Goal: Task Accomplishment & Management: Use online tool/utility

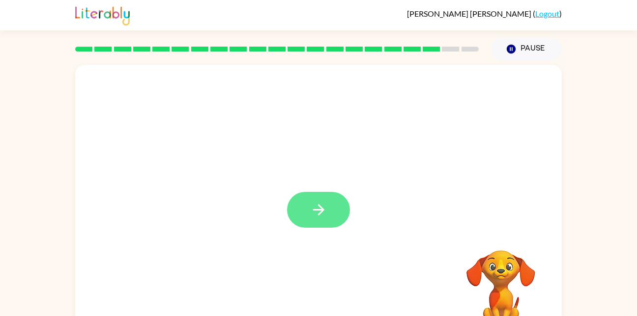
click at [310, 211] on icon "button" at bounding box center [318, 209] width 17 height 17
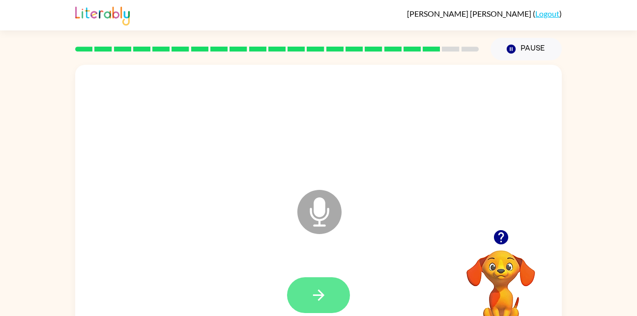
click at [322, 293] on icon "button" at bounding box center [317, 295] width 11 height 11
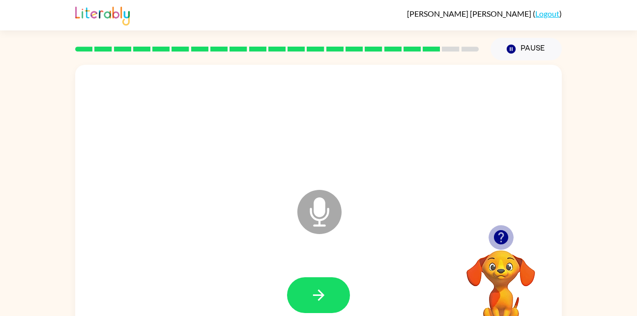
click at [503, 230] on icon "button" at bounding box center [500, 237] width 17 height 17
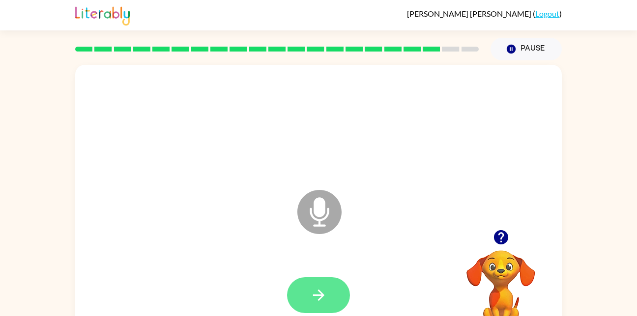
click at [320, 297] on icon "button" at bounding box center [318, 295] width 17 height 17
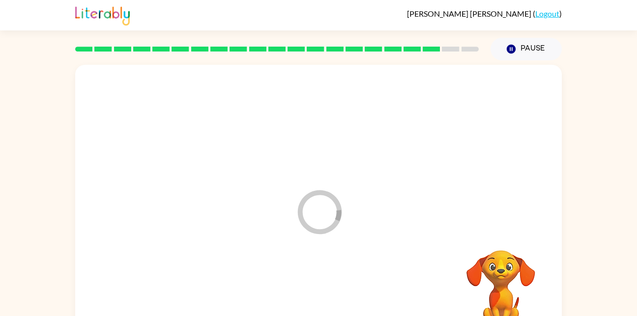
click at [319, 299] on div at bounding box center [318, 295] width 467 height 81
click at [349, 298] on div at bounding box center [318, 295] width 467 height 81
click at [349, 294] on div at bounding box center [318, 295] width 467 height 81
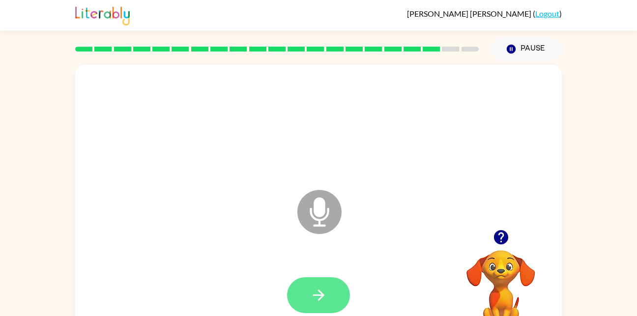
click at [325, 301] on icon "button" at bounding box center [318, 295] width 17 height 17
click at [339, 291] on button "button" at bounding box center [318, 296] width 63 height 36
click at [329, 287] on button "button" at bounding box center [318, 296] width 63 height 36
click at [321, 307] on button "button" at bounding box center [318, 296] width 63 height 36
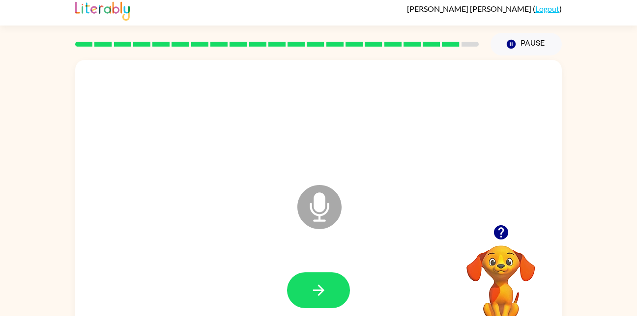
scroll to position [29, 0]
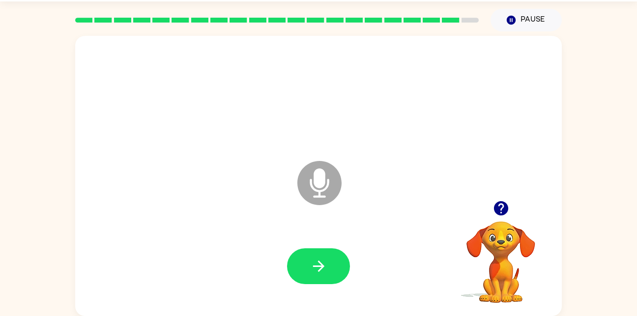
click at [497, 278] on video "Your browser must support playing .mp4 files to use Literably. Please try using…" at bounding box center [500, 255] width 98 height 98
click at [341, 271] on button "button" at bounding box center [318, 267] width 63 height 36
click at [319, 283] on button "button" at bounding box center [318, 267] width 63 height 36
click at [566, 27] on div "Pause Pause" at bounding box center [525, 20] width 83 height 34
click at [327, 252] on button "button" at bounding box center [318, 267] width 63 height 36
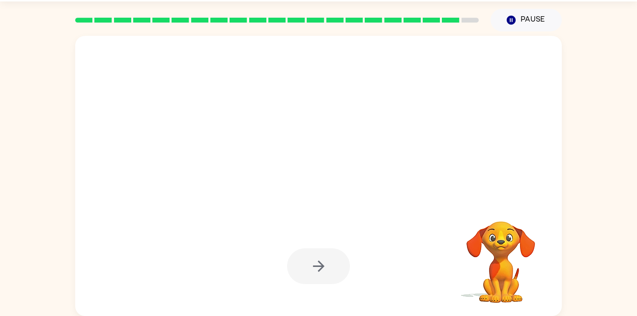
click at [469, 255] on video "Your browser must support playing .mp4 files to use Literably. Please try using…" at bounding box center [500, 255] width 98 height 98
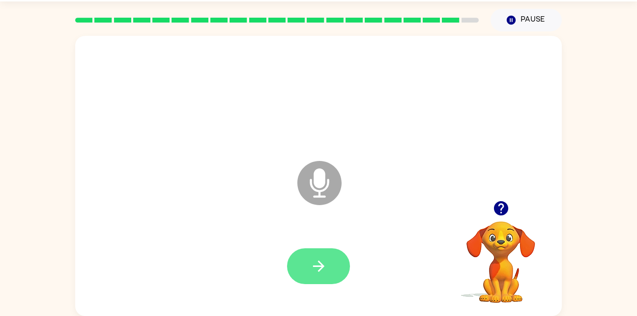
click at [340, 265] on button "button" at bounding box center [318, 267] width 63 height 36
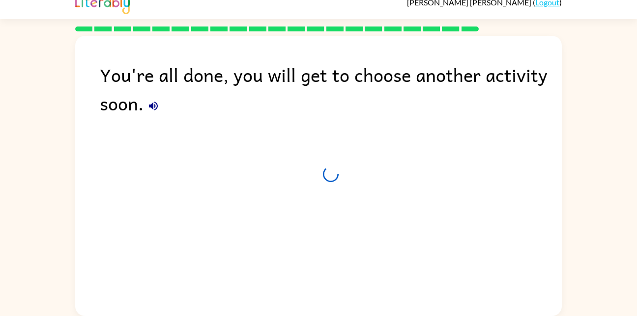
scroll to position [11, 0]
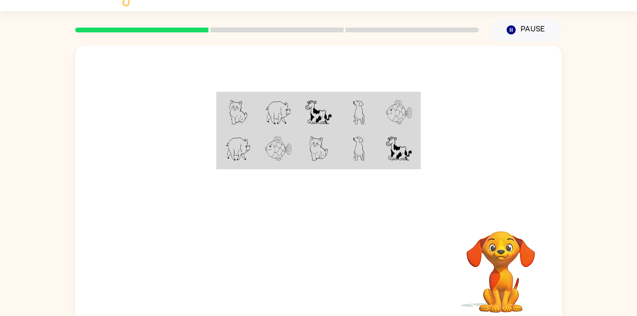
scroll to position [20, 0]
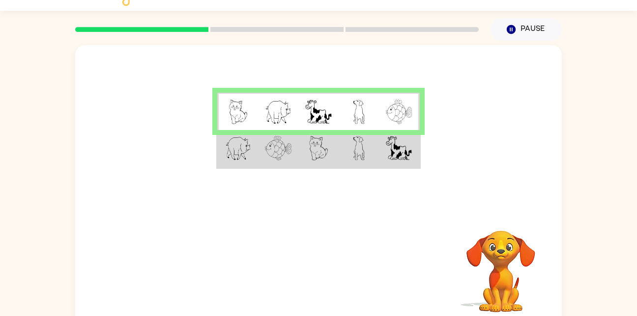
click at [359, 129] on td at bounding box center [358, 112] width 40 height 38
click at [356, 159] on img at bounding box center [359, 148] width 12 height 25
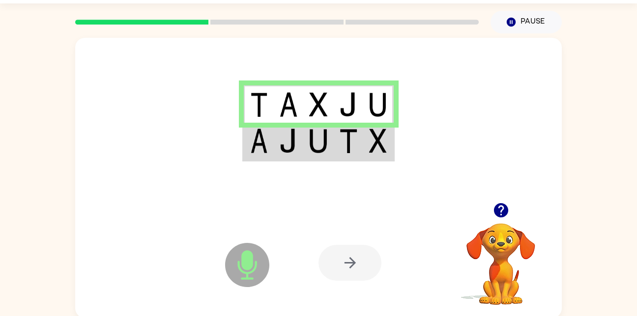
scroll to position [29, 0]
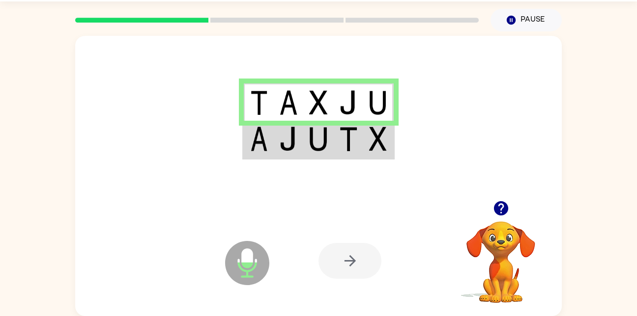
click at [351, 264] on div at bounding box center [349, 261] width 63 height 36
click at [358, 262] on div at bounding box center [349, 261] width 63 height 36
click at [347, 148] on img at bounding box center [348, 139] width 19 height 25
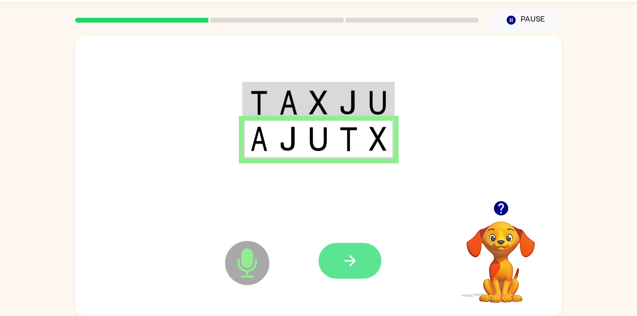
click at [350, 269] on icon "button" at bounding box center [349, 261] width 17 height 17
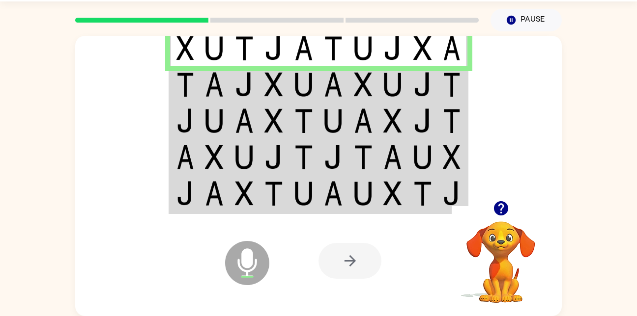
click at [310, 86] on img at bounding box center [303, 84] width 19 height 25
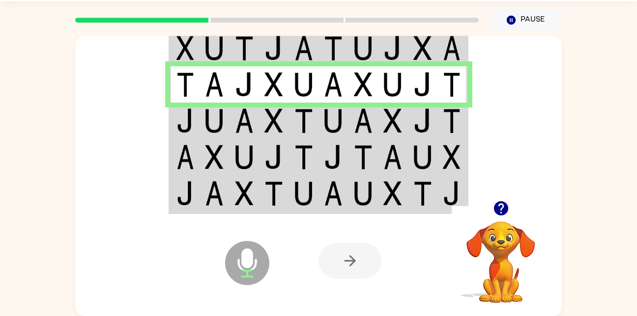
click at [194, 126] on img at bounding box center [185, 121] width 18 height 25
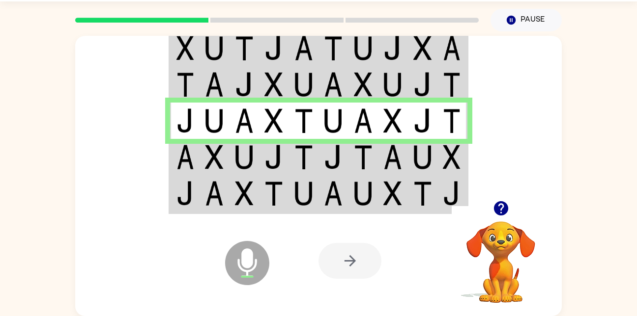
click at [283, 169] on img at bounding box center [273, 157] width 19 height 25
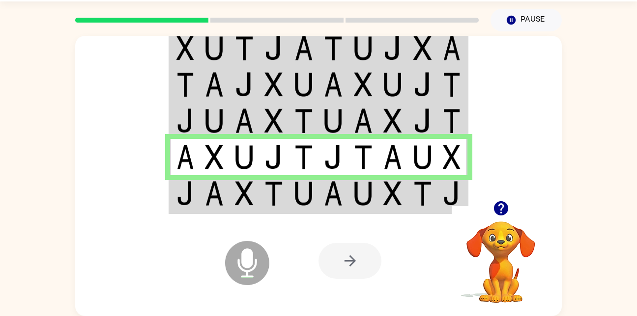
click at [302, 204] on img at bounding box center [303, 193] width 19 height 25
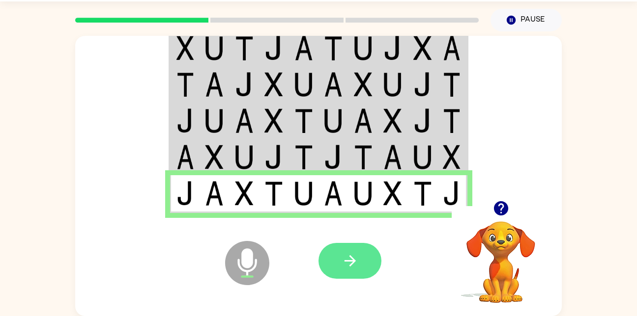
click at [352, 258] on icon "button" at bounding box center [349, 260] width 11 height 11
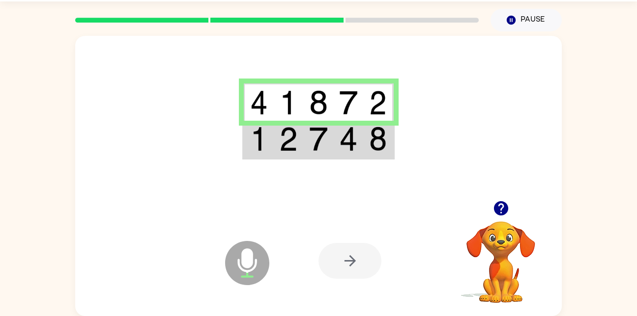
click at [336, 152] on td at bounding box center [349, 140] width 30 height 38
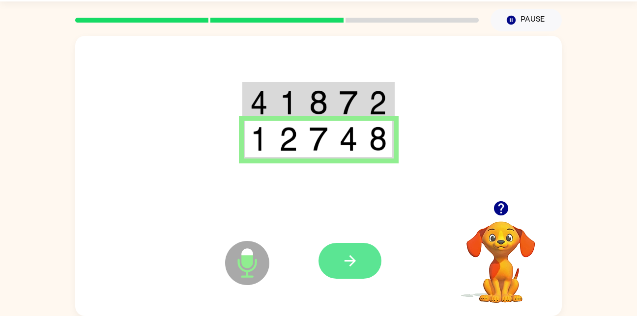
click at [353, 268] on icon "button" at bounding box center [349, 261] width 17 height 17
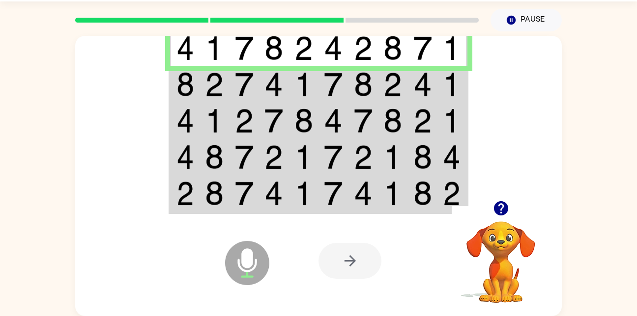
click at [194, 97] on td at bounding box center [185, 84] width 30 height 36
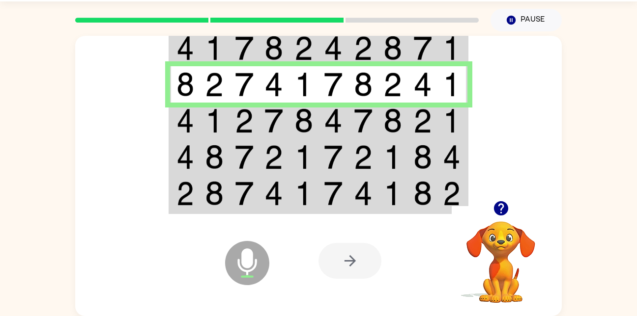
click at [323, 123] on td at bounding box center [333, 121] width 30 height 36
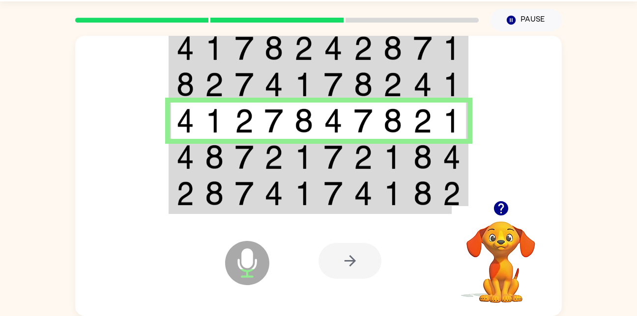
click at [340, 266] on div at bounding box center [349, 261] width 63 height 36
click at [341, 270] on div at bounding box center [349, 261] width 63 height 36
click at [490, 232] on video "Your browser must support playing .mp4 files to use Literably. Please try using…" at bounding box center [500, 255] width 98 height 98
click at [519, 228] on video "Your browser must support playing .mp4 files to use Literably. Please try using…" at bounding box center [500, 255] width 98 height 98
click at [506, 235] on video "Your browser must support playing .mp4 files to use Literably. Please try using…" at bounding box center [500, 255] width 98 height 98
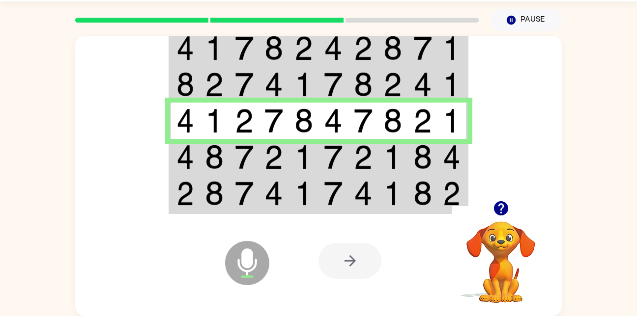
click at [498, 240] on video "Your browser must support playing .mp4 files to use Literably. Please try using…" at bounding box center [500, 255] width 98 height 98
click at [240, 269] on icon "Microphone The Microphone is here when it is your turn to talk" at bounding box center [296, 276] width 147 height 74
click at [262, 257] on icon at bounding box center [247, 263] width 44 height 44
click at [267, 272] on icon "Microphone The Microphone is here when it is your turn to talk" at bounding box center [296, 276] width 147 height 74
click at [250, 287] on icon "Microphone The Microphone is here when it is your turn to talk" at bounding box center [296, 276] width 147 height 74
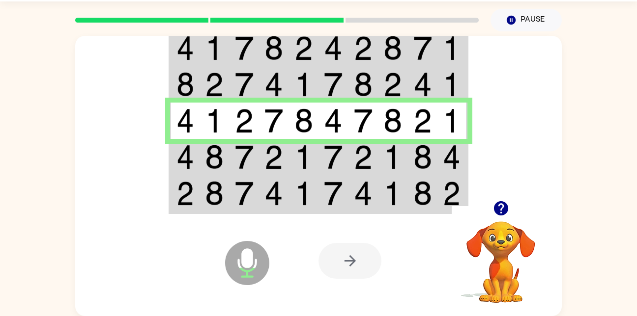
click at [255, 278] on icon at bounding box center [247, 263] width 44 height 44
click at [252, 280] on icon at bounding box center [247, 263] width 44 height 44
click at [237, 289] on icon "Microphone The Microphone is here when it is your turn to talk" at bounding box center [296, 276] width 147 height 74
click at [250, 260] on icon "Microphone The Microphone is here when it is your turn to talk" at bounding box center [296, 276] width 147 height 74
click at [253, 268] on icon "Microphone The Microphone is here when it is your turn to talk" at bounding box center [296, 276] width 147 height 74
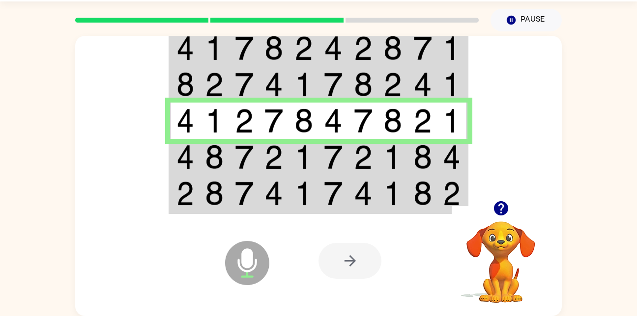
click at [265, 262] on icon at bounding box center [247, 263] width 44 height 44
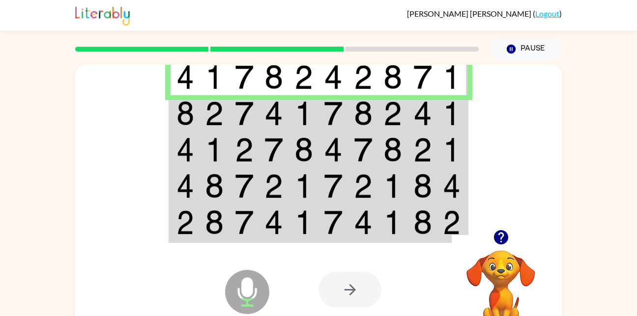
click at [464, 117] on td at bounding box center [452, 113] width 30 height 36
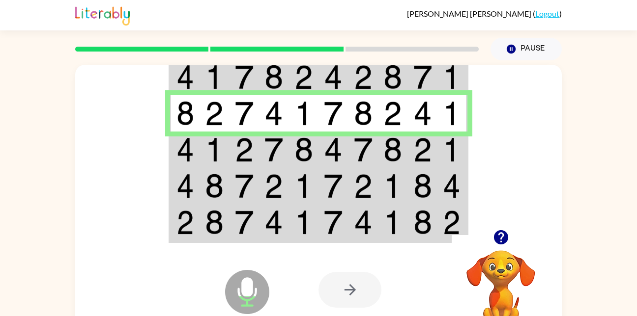
click at [455, 159] on img at bounding box center [452, 150] width 18 height 25
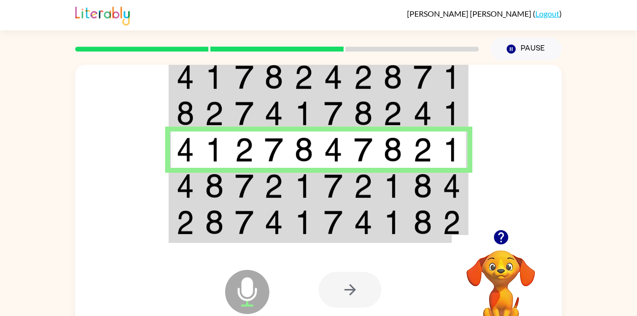
click at [459, 158] on img at bounding box center [452, 150] width 18 height 25
click at [457, 198] on img at bounding box center [452, 186] width 18 height 25
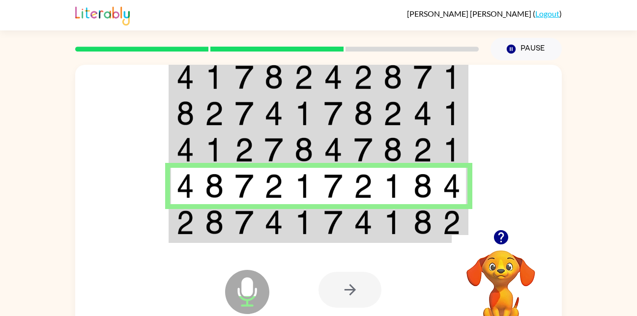
click at [457, 191] on img at bounding box center [452, 186] width 18 height 25
click at [459, 228] on div at bounding box center [500, 237] width 98 height 25
click at [459, 231] on div at bounding box center [500, 237] width 98 height 25
click at [456, 229] on div at bounding box center [500, 237] width 98 height 25
click at [446, 222] on img at bounding box center [452, 222] width 18 height 25
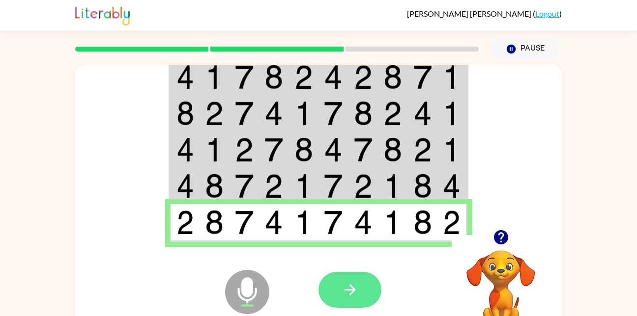
click at [349, 290] on icon "button" at bounding box center [349, 289] width 11 height 11
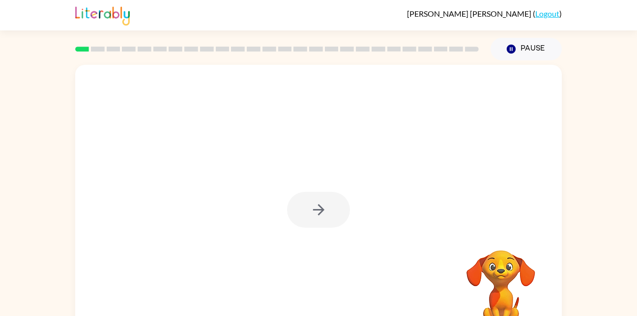
click at [334, 218] on div at bounding box center [318, 210] width 63 height 36
click at [330, 216] on div at bounding box center [318, 210] width 63 height 36
click at [314, 222] on button "button" at bounding box center [318, 210] width 63 height 36
click at [320, 210] on div at bounding box center [318, 205] width 486 height 281
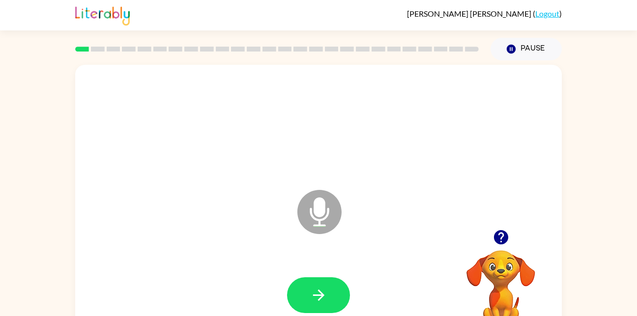
click at [466, 46] on div at bounding box center [276, 49] width 415 height 34
click at [465, 51] on rect at bounding box center [472, 49] width 14 height 5
click at [467, 60] on div at bounding box center [276, 49] width 415 height 34
click at [473, 57] on div at bounding box center [276, 49] width 415 height 34
click at [470, 55] on div at bounding box center [276, 49] width 415 height 34
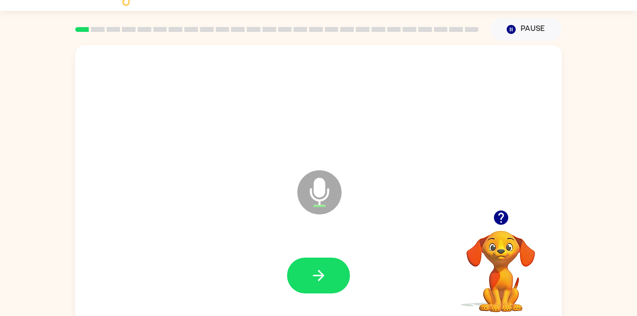
scroll to position [29, 0]
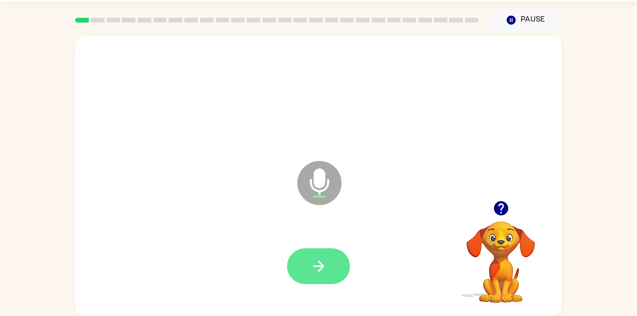
click at [347, 263] on button "button" at bounding box center [318, 267] width 63 height 36
click at [332, 275] on button "button" at bounding box center [318, 267] width 63 height 36
click at [307, 271] on button "button" at bounding box center [318, 267] width 63 height 36
click at [329, 274] on button "button" at bounding box center [318, 267] width 63 height 36
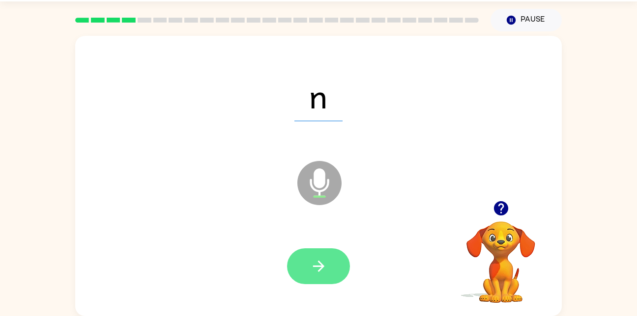
click at [330, 268] on button "button" at bounding box center [318, 267] width 63 height 36
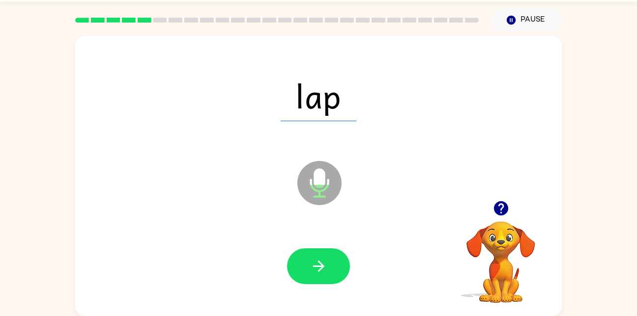
click at [337, 272] on button "button" at bounding box center [318, 267] width 63 height 36
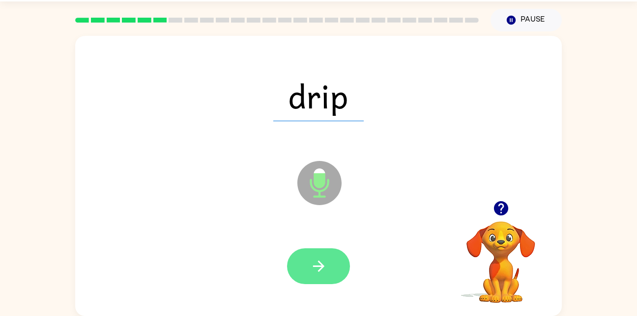
click at [336, 263] on button "button" at bounding box center [318, 267] width 63 height 36
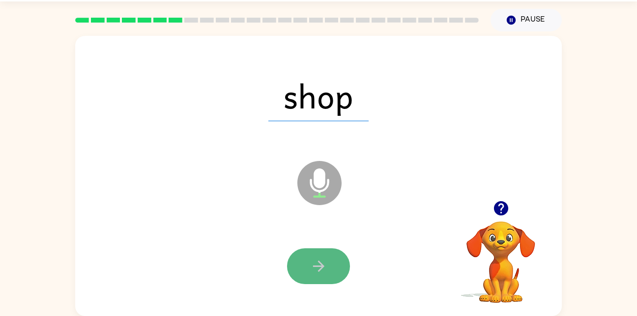
click at [323, 260] on icon "button" at bounding box center [318, 266] width 17 height 17
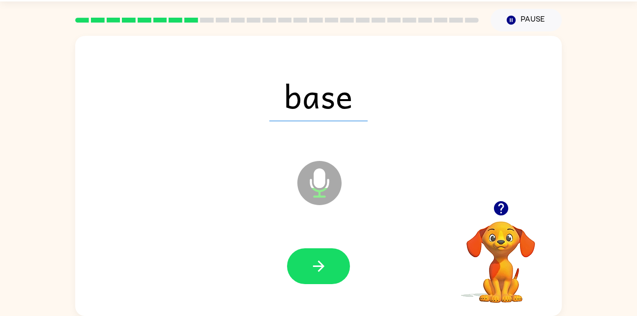
click at [316, 264] on icon "button" at bounding box center [318, 266] width 17 height 17
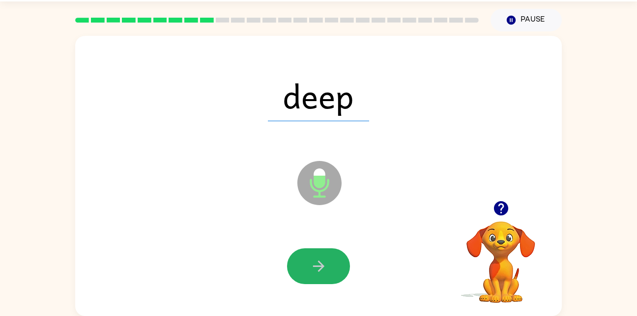
click at [316, 264] on icon "button" at bounding box center [318, 266] width 17 height 17
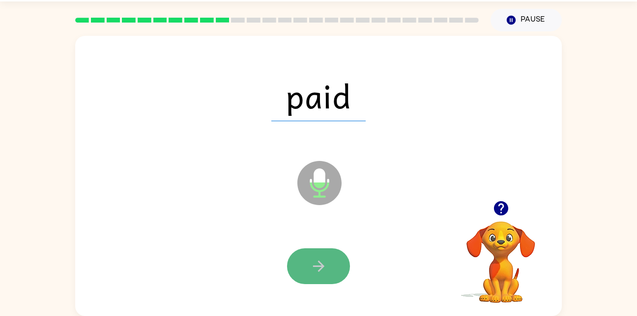
click at [315, 266] on icon "button" at bounding box center [317, 266] width 11 height 11
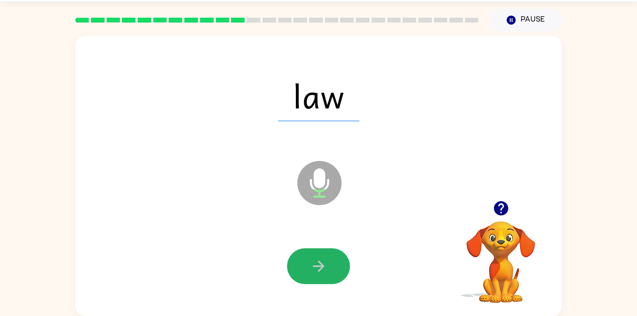
click at [315, 266] on icon "button" at bounding box center [317, 266] width 11 height 11
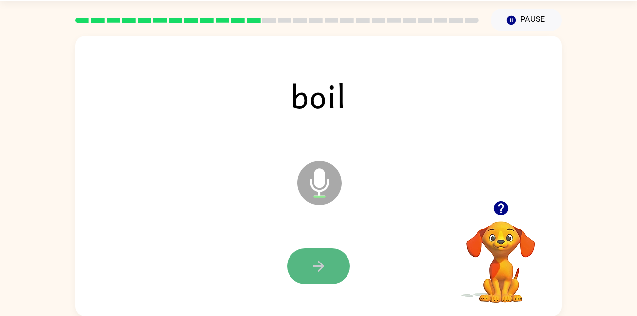
click at [329, 265] on button "button" at bounding box center [318, 267] width 63 height 36
click at [329, 263] on button "button" at bounding box center [318, 267] width 63 height 36
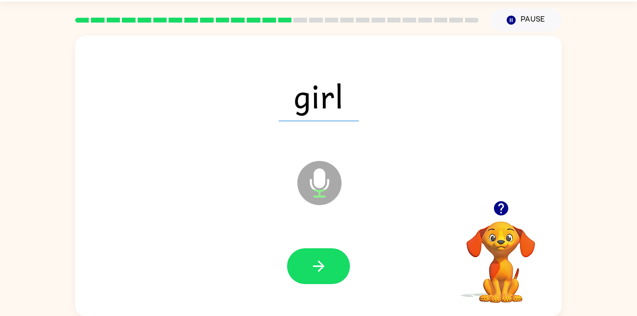
click at [236, 233] on div at bounding box center [318, 266] width 467 height 81
click at [330, 270] on button "button" at bounding box center [318, 267] width 63 height 36
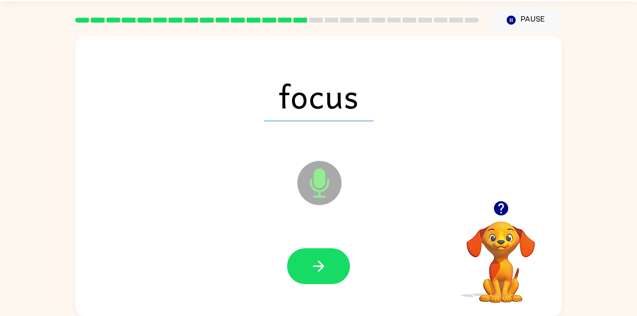
click at [358, 195] on icon "Microphone The Microphone is here when it is your turn to talk" at bounding box center [368, 196] width 147 height 74
click at [314, 278] on button "button" at bounding box center [318, 267] width 63 height 36
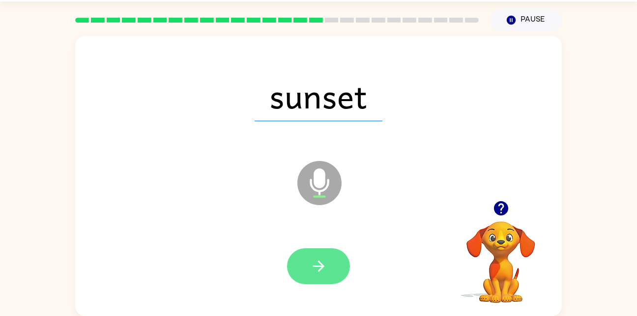
click at [324, 260] on icon "button" at bounding box center [318, 266] width 17 height 17
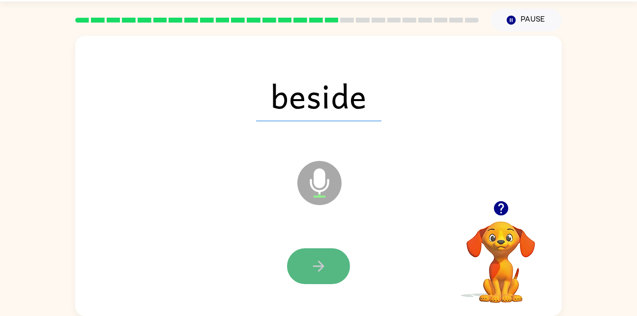
click at [325, 265] on icon "button" at bounding box center [318, 266] width 17 height 17
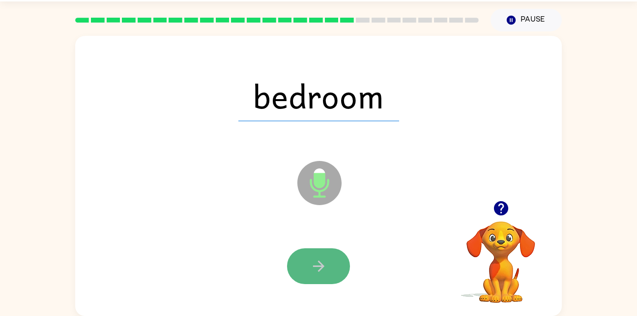
click at [320, 259] on icon "button" at bounding box center [318, 266] width 17 height 17
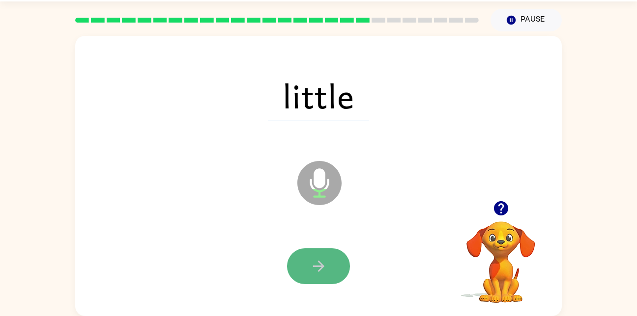
click at [324, 262] on icon "button" at bounding box center [318, 266] width 17 height 17
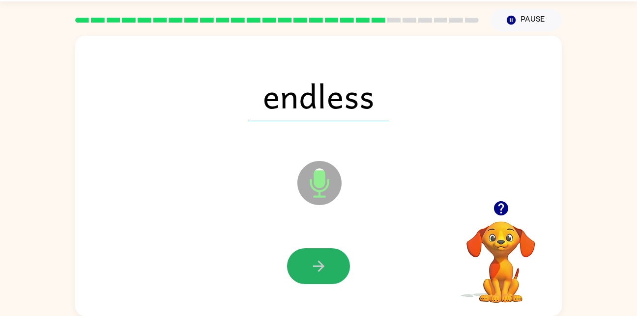
click at [324, 262] on icon "button" at bounding box center [318, 266] width 17 height 17
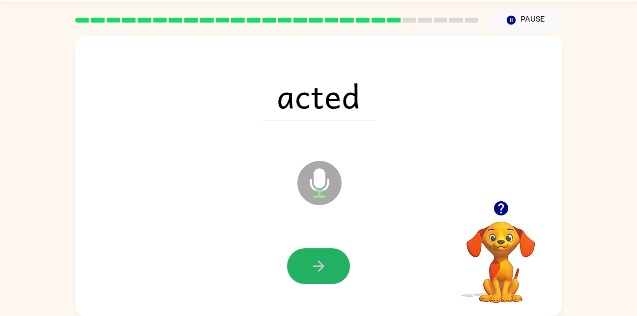
click at [324, 262] on icon "button" at bounding box center [318, 266] width 17 height 17
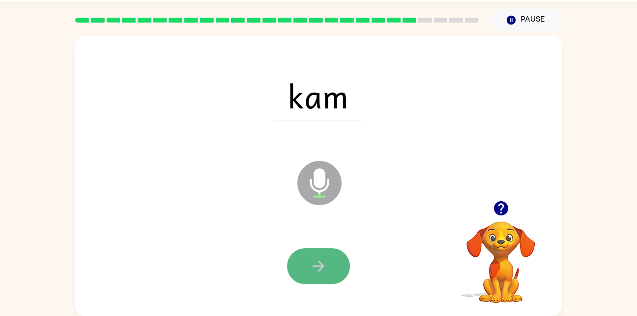
click at [321, 274] on icon "button" at bounding box center [318, 266] width 17 height 17
click at [318, 262] on icon "button" at bounding box center [317, 266] width 11 height 11
click at [320, 262] on icon "button" at bounding box center [318, 266] width 17 height 17
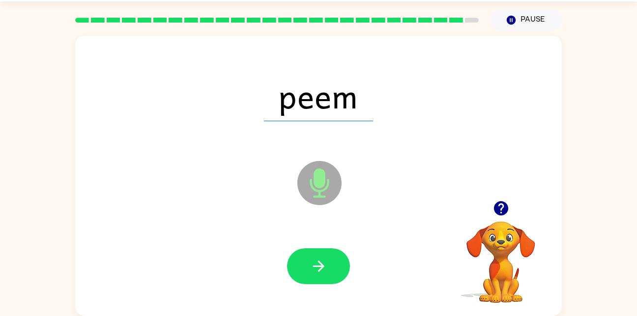
click at [320, 262] on icon "button" at bounding box center [318, 266] width 17 height 17
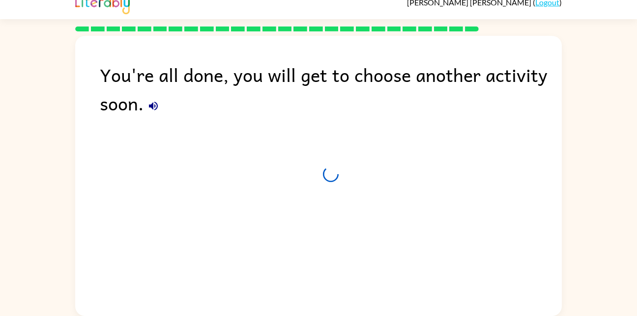
scroll to position [11, 0]
